Goal: Browse casually

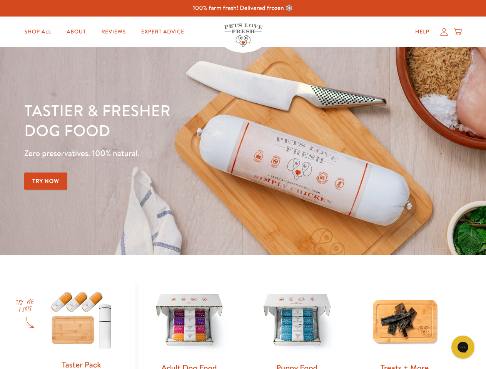
click at [243, 185] on div "Tastier & fresher dog food Zero preservatives. 100% natural. Try Now" at bounding box center [169, 151] width 291 height 102
click at [463, 347] on icon "Gorgias live chat" at bounding box center [462, 346] width 7 height 7
